Goal: Register for event/course

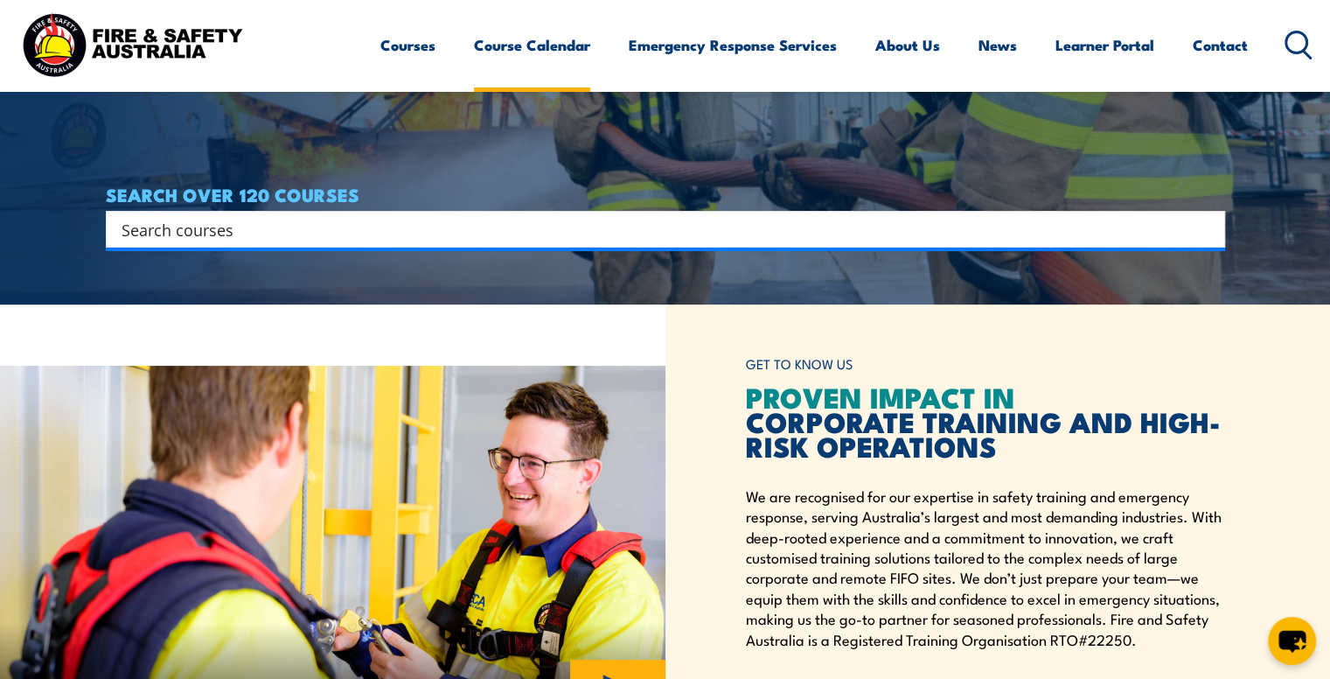
scroll to position [87, 0]
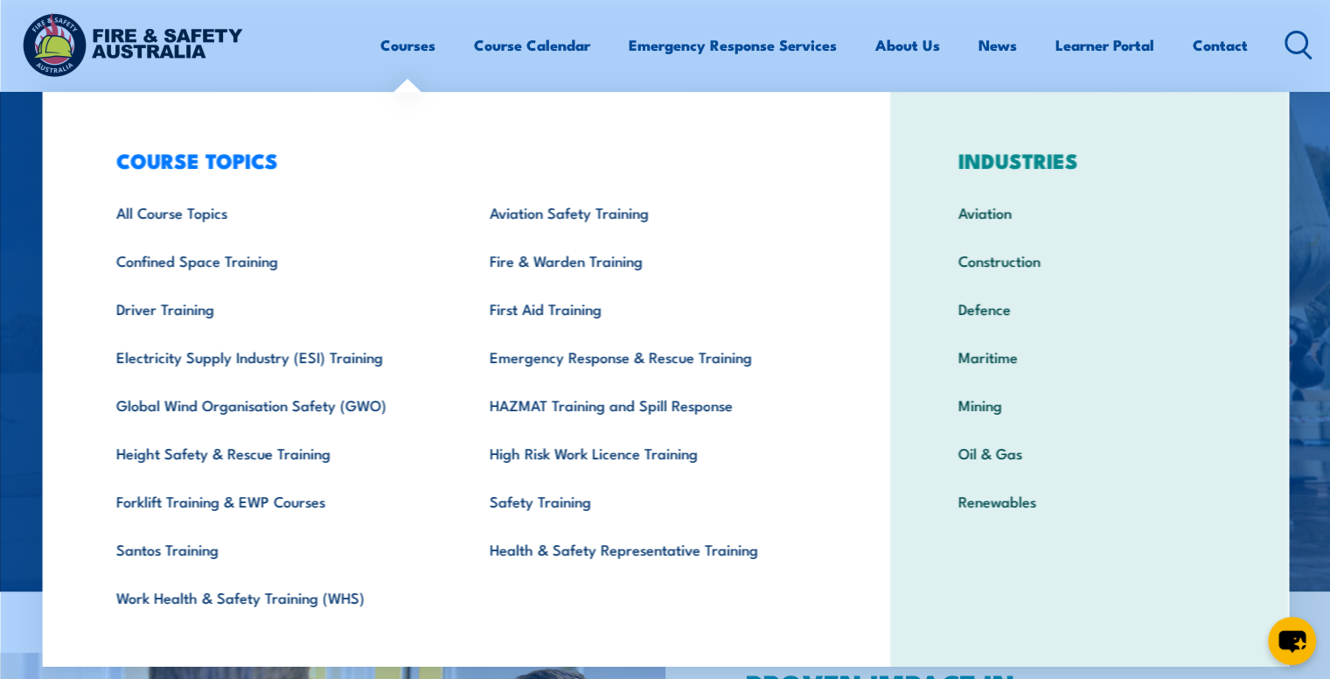
click at [416, 42] on link "Courses" at bounding box center [407, 45] width 55 height 46
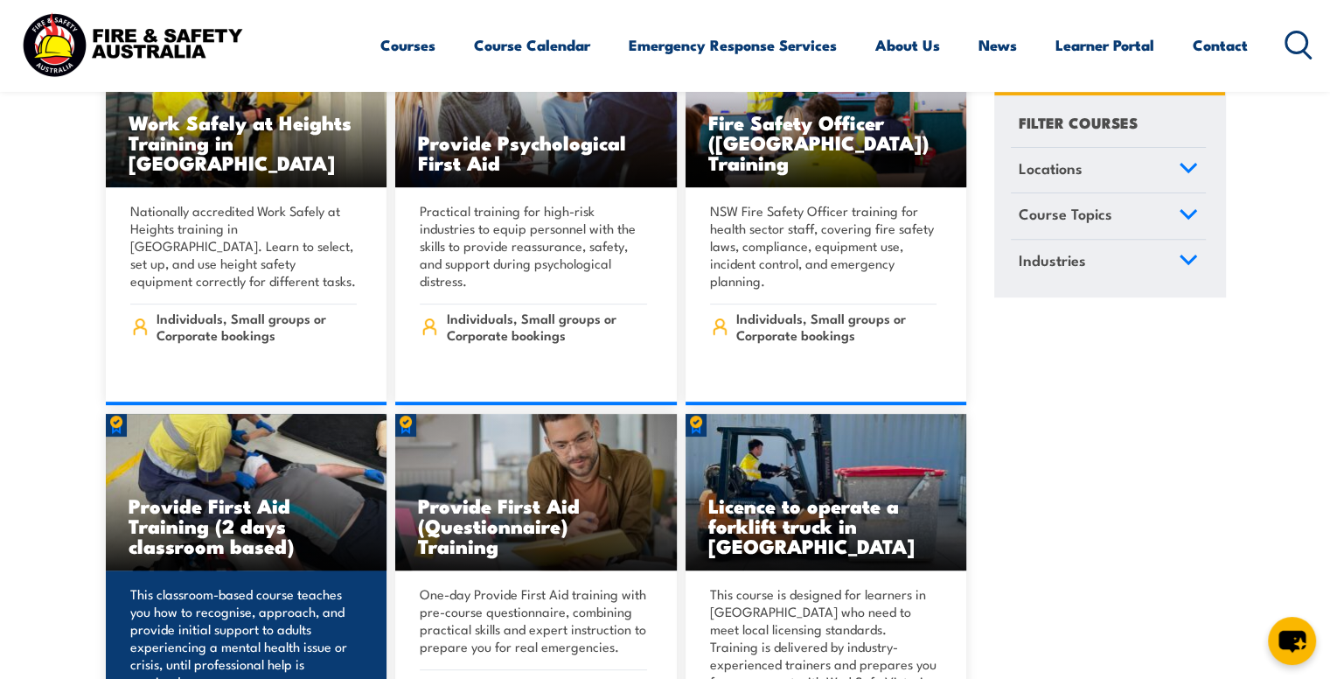
scroll to position [612, 0]
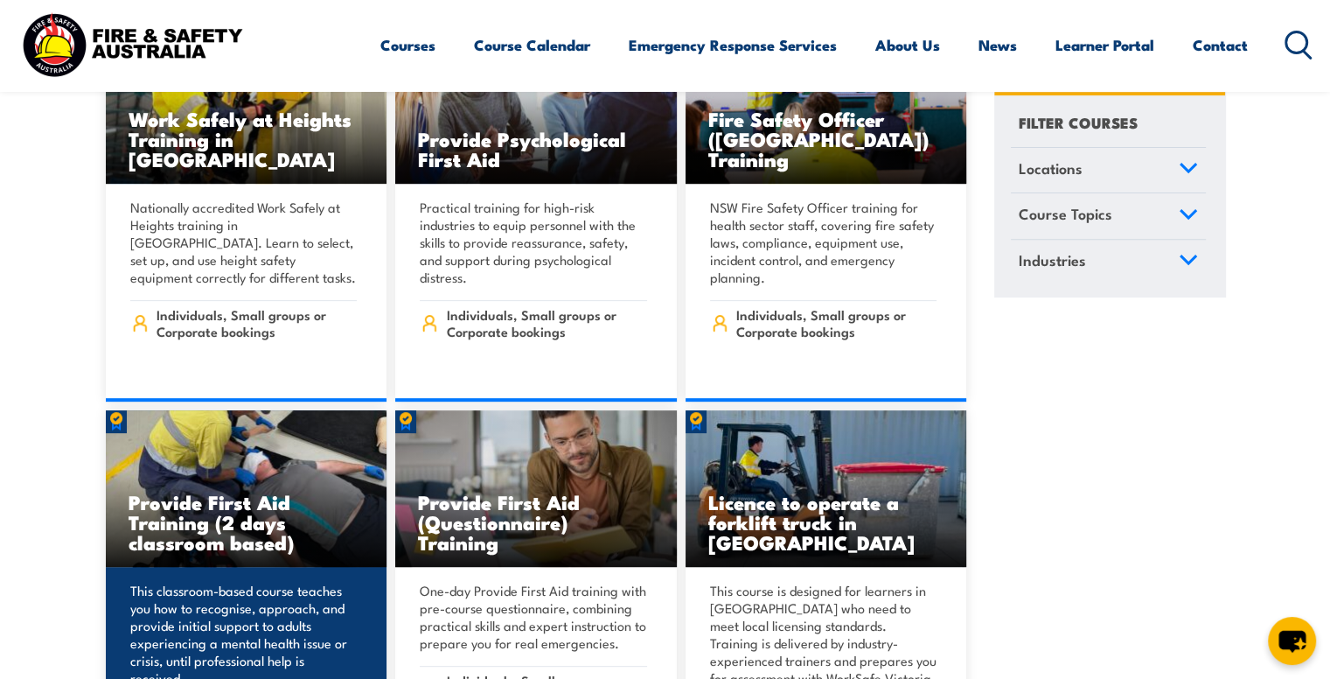
click at [261, 527] on h3 "Provide First Aid Training (2 days classroom based)" at bounding box center [247, 522] width 236 height 60
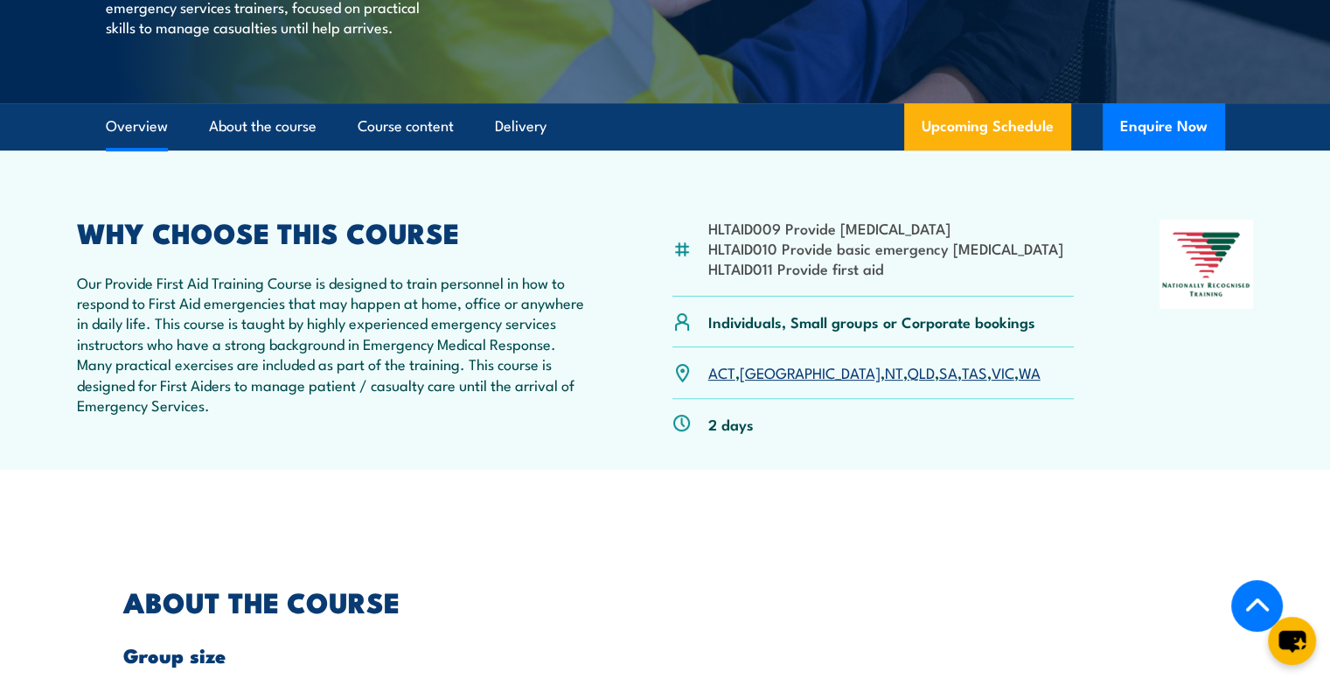
scroll to position [87, 0]
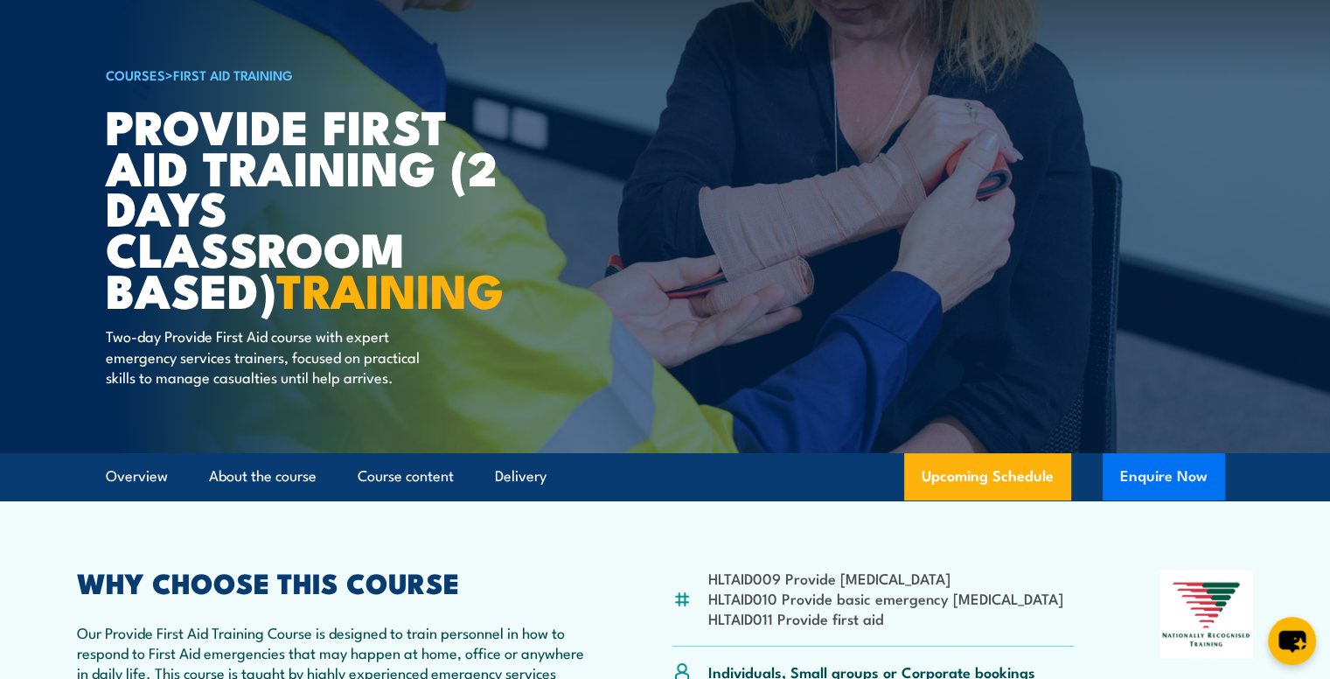
click at [1158, 482] on button "Enquire Now" at bounding box center [1164, 476] width 122 height 47
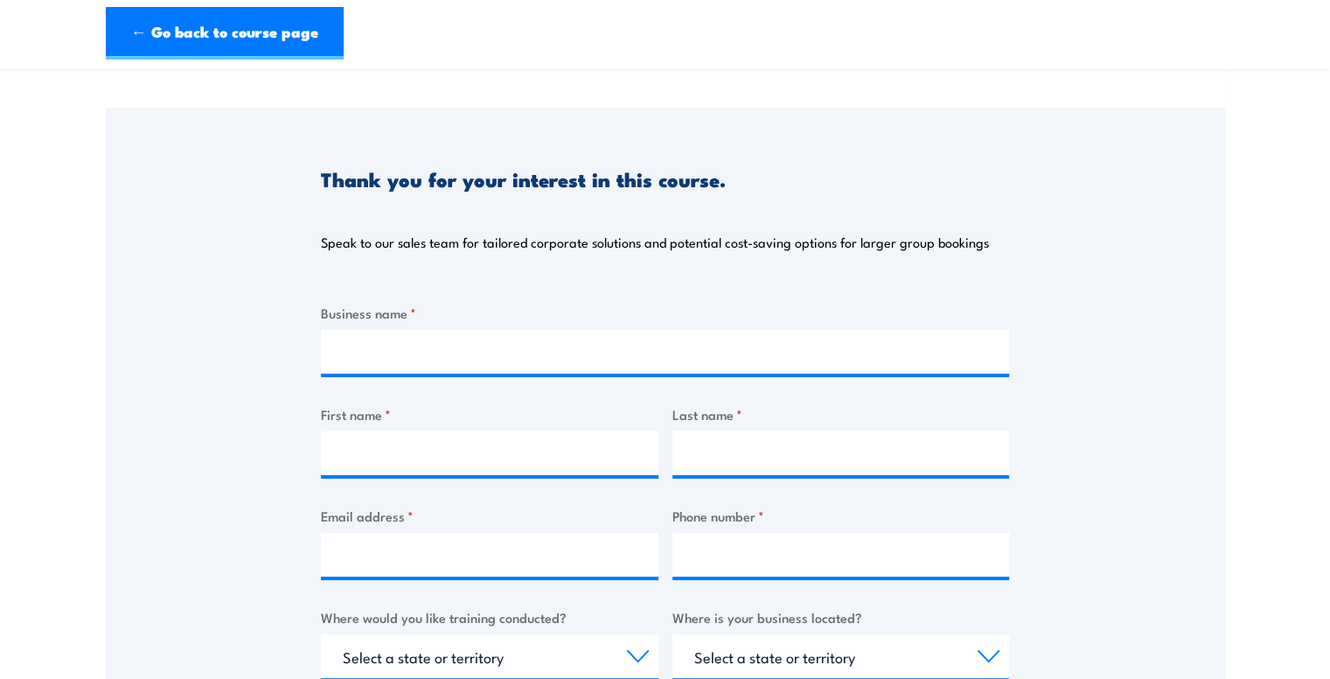
scroll to position [175, 0]
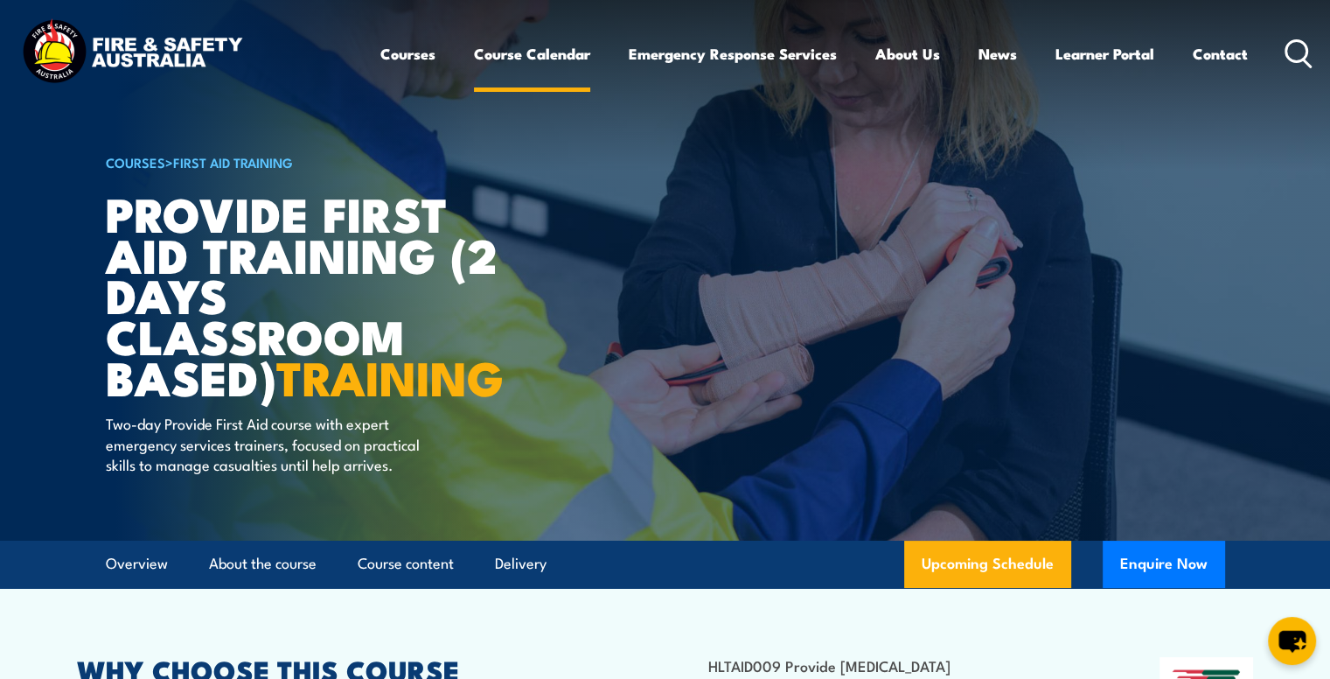
click at [535, 55] on link "Course Calendar" at bounding box center [532, 54] width 116 height 46
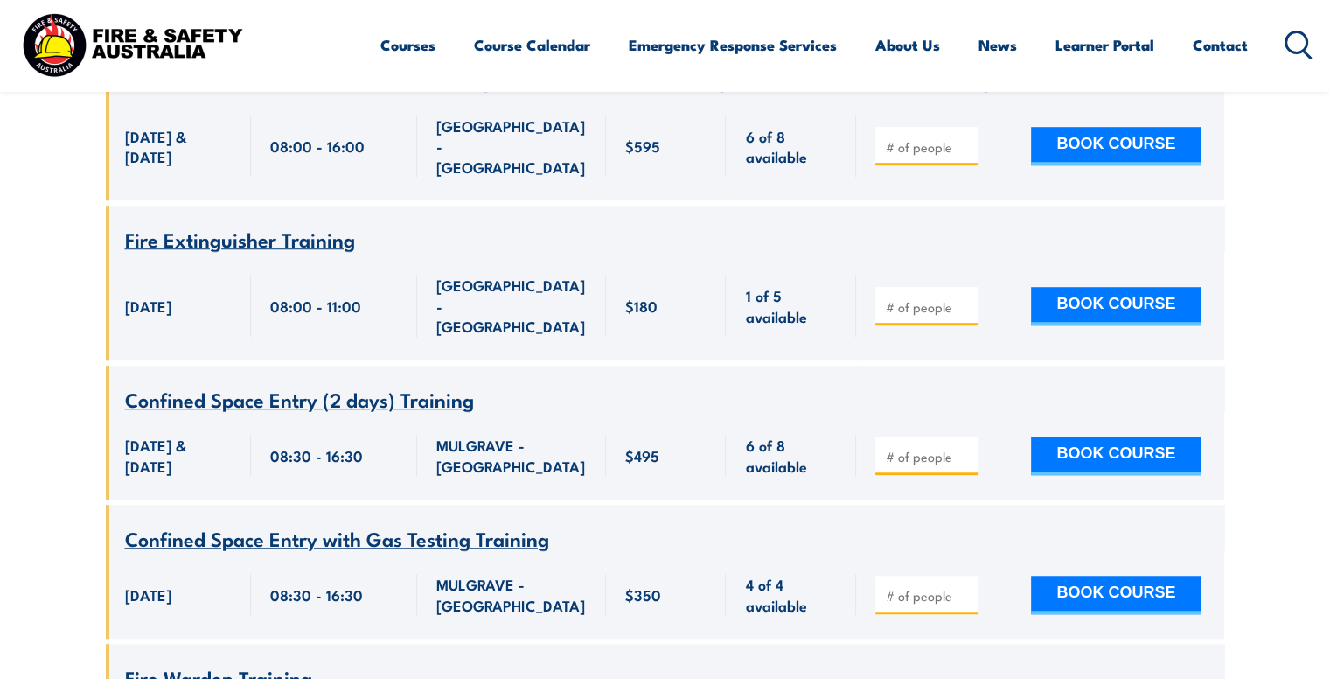
scroll to position [1261, 0]
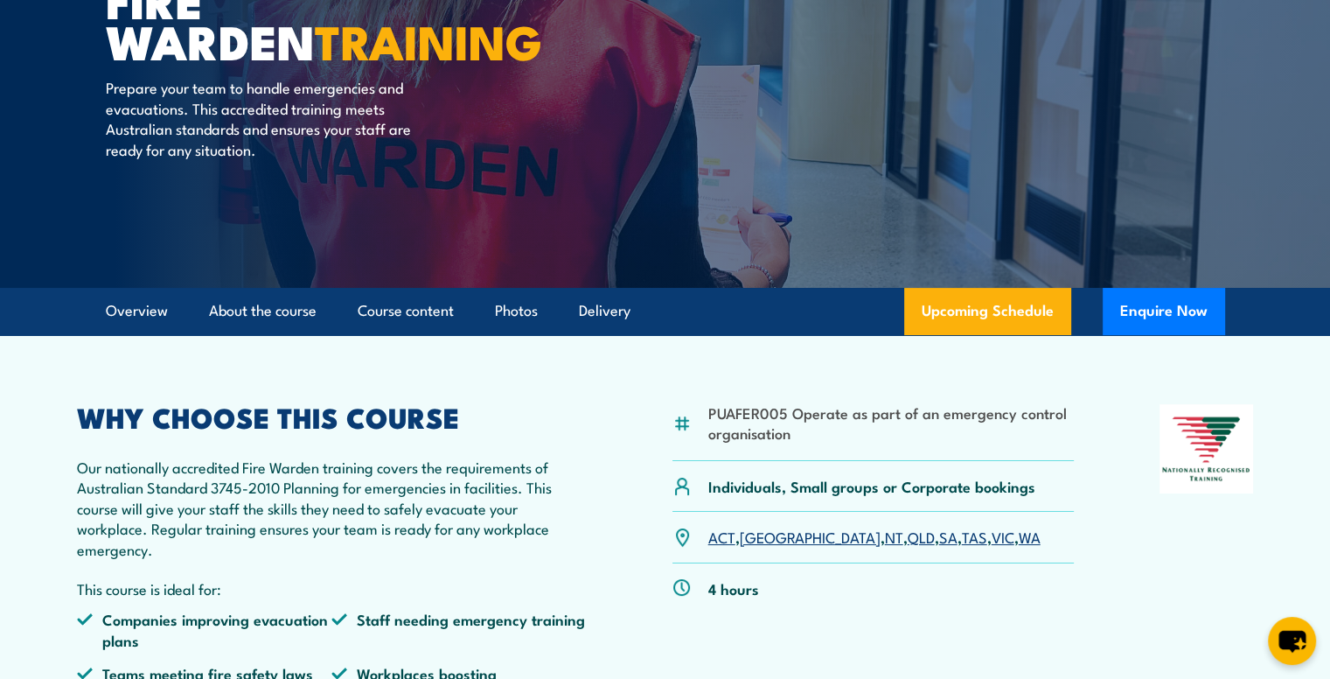
scroll to position [350, 0]
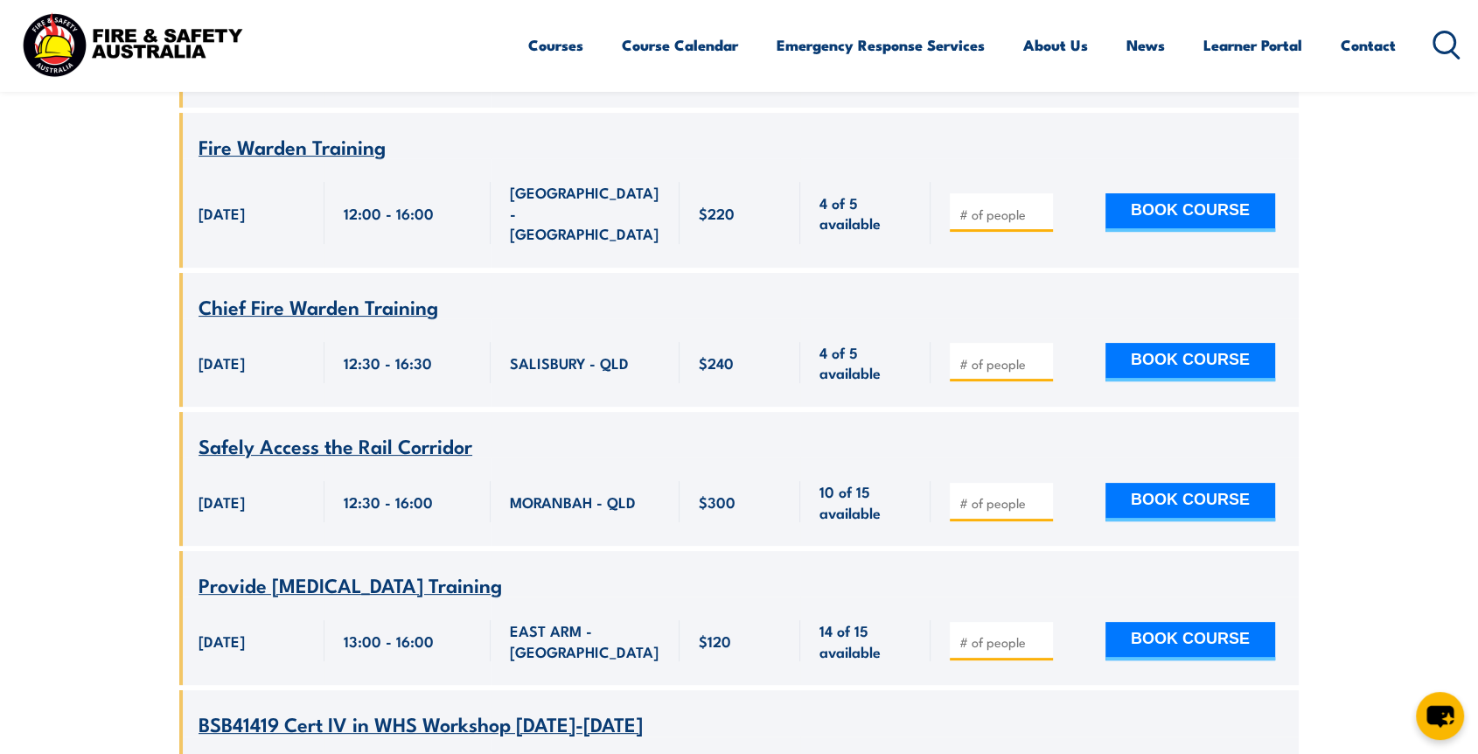
scroll to position [6679, 0]
